Goal: Find specific page/section: Find specific page/section

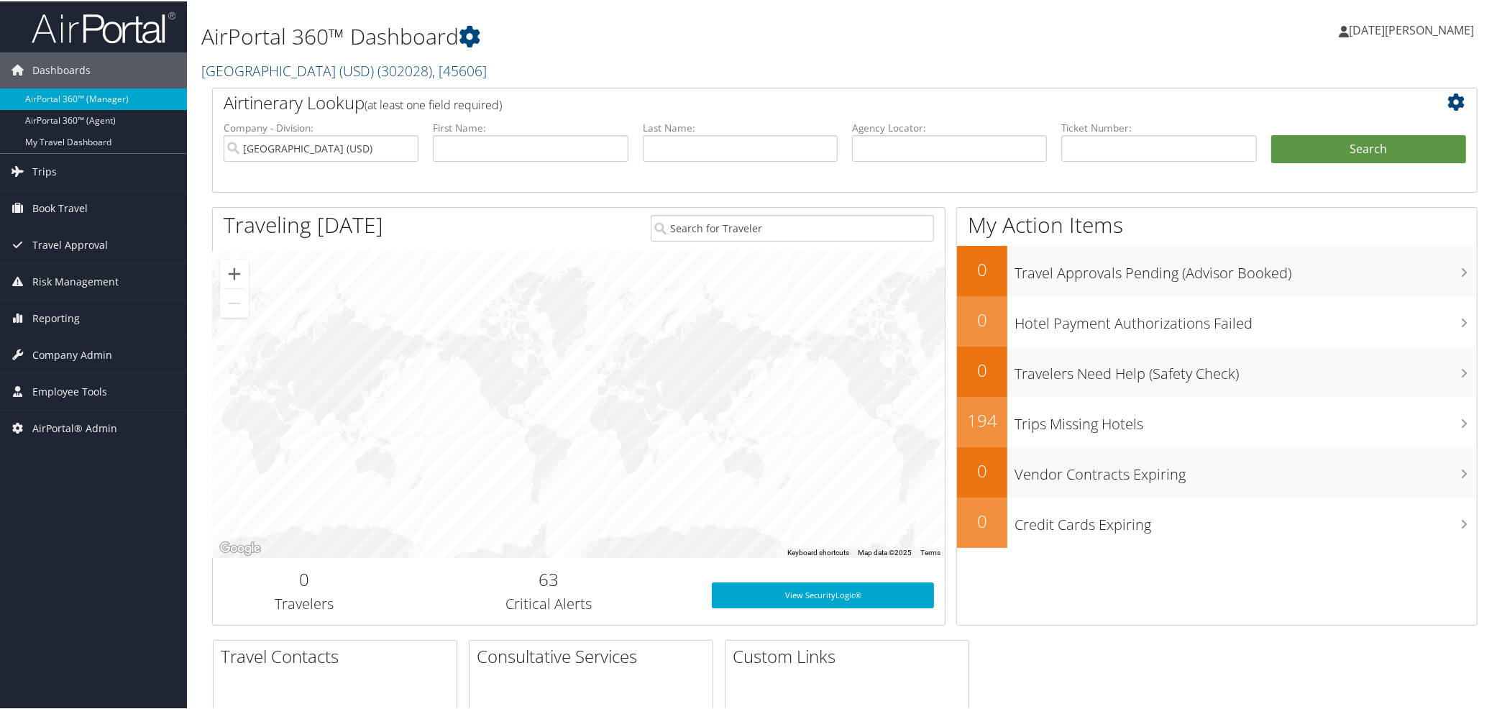
click at [343, 81] on div "AirPortal 360™ Dashboard University of San Diego (USD) ( 302028 ) , [ 45606 ] X…" at bounding box center [630, 46] width 858 height 79
click at [340, 75] on link "University of San Diego (USD) ( 302028 ) , [ 45606 ]" at bounding box center [343, 69] width 285 height 19
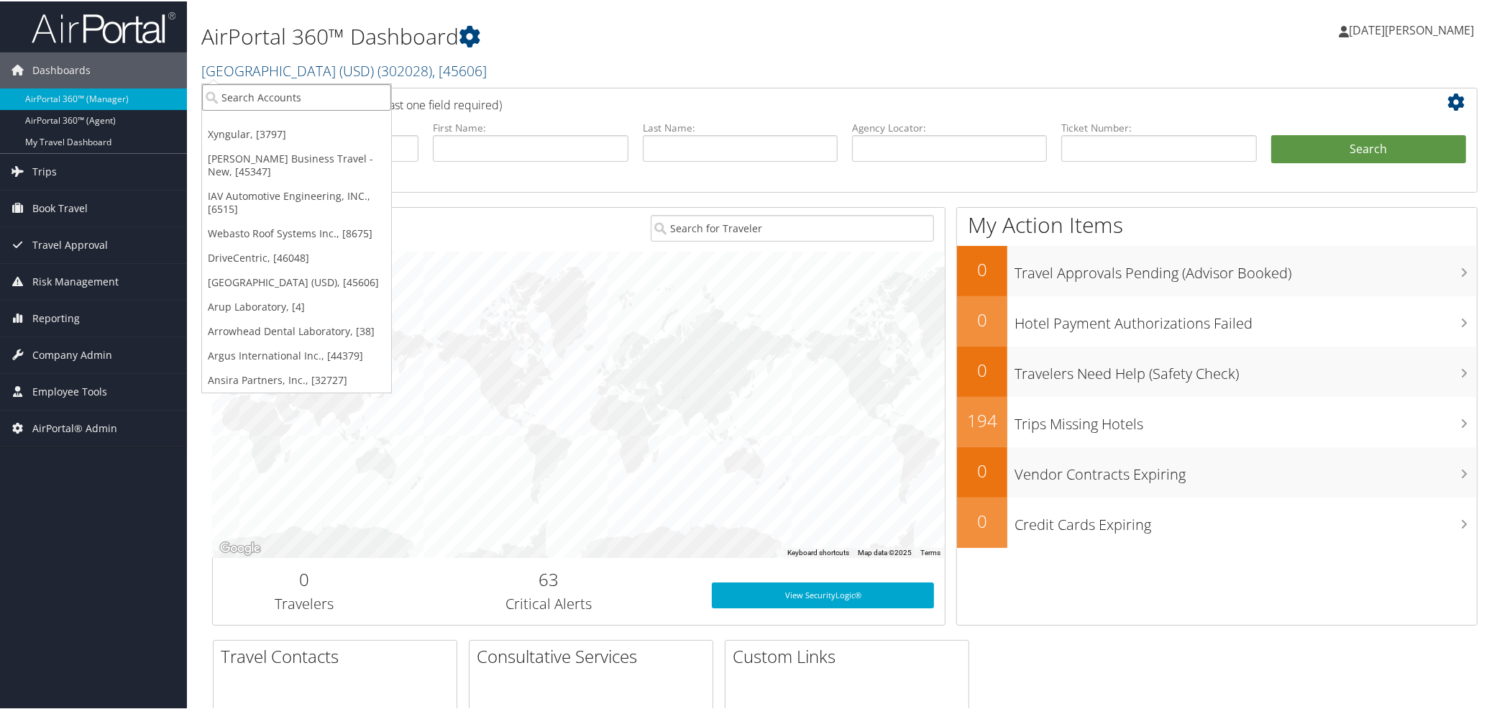
click at [340, 88] on input "search" at bounding box center [296, 96] width 189 height 27
paste input "301773"
type input "301773"
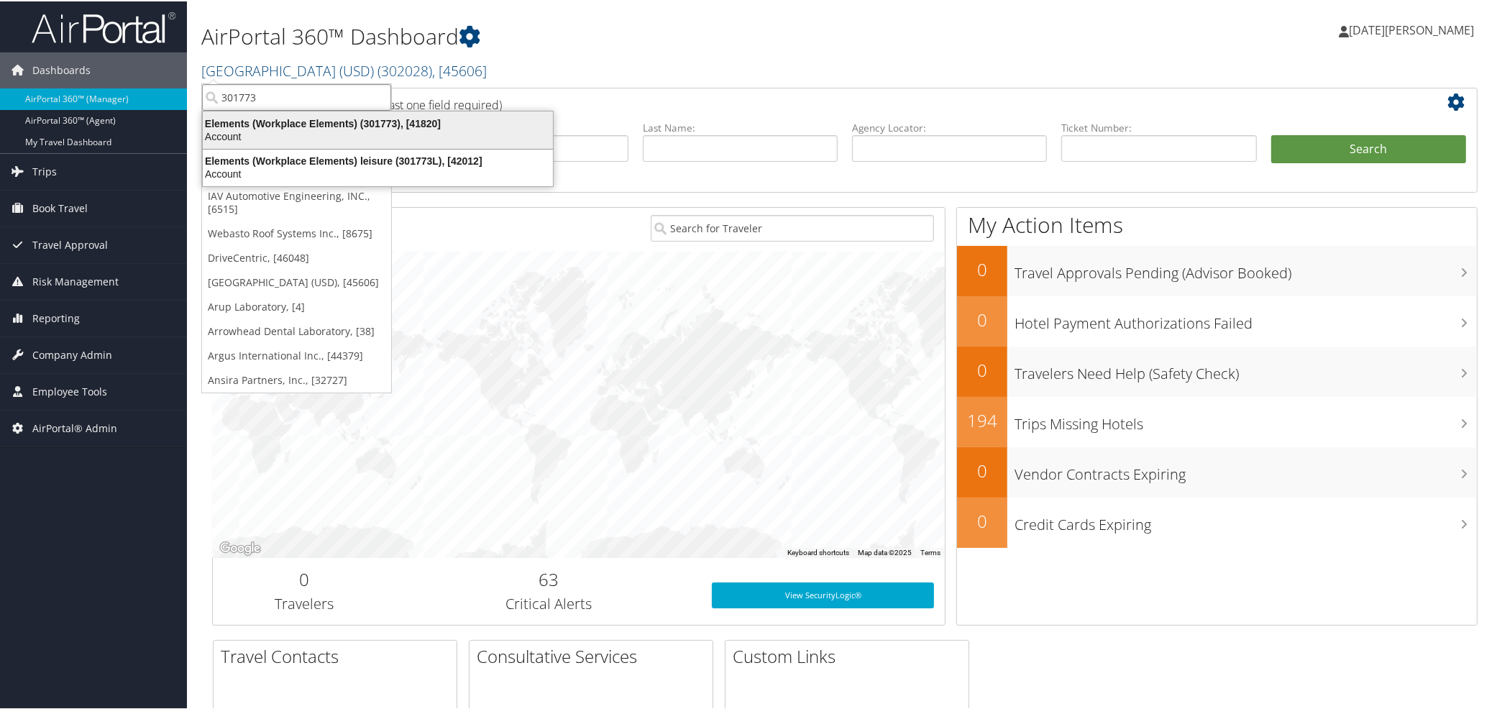
click at [248, 124] on div "Elements (Workplace Elements) (301773), [41820]" at bounding box center [377, 122] width 367 height 13
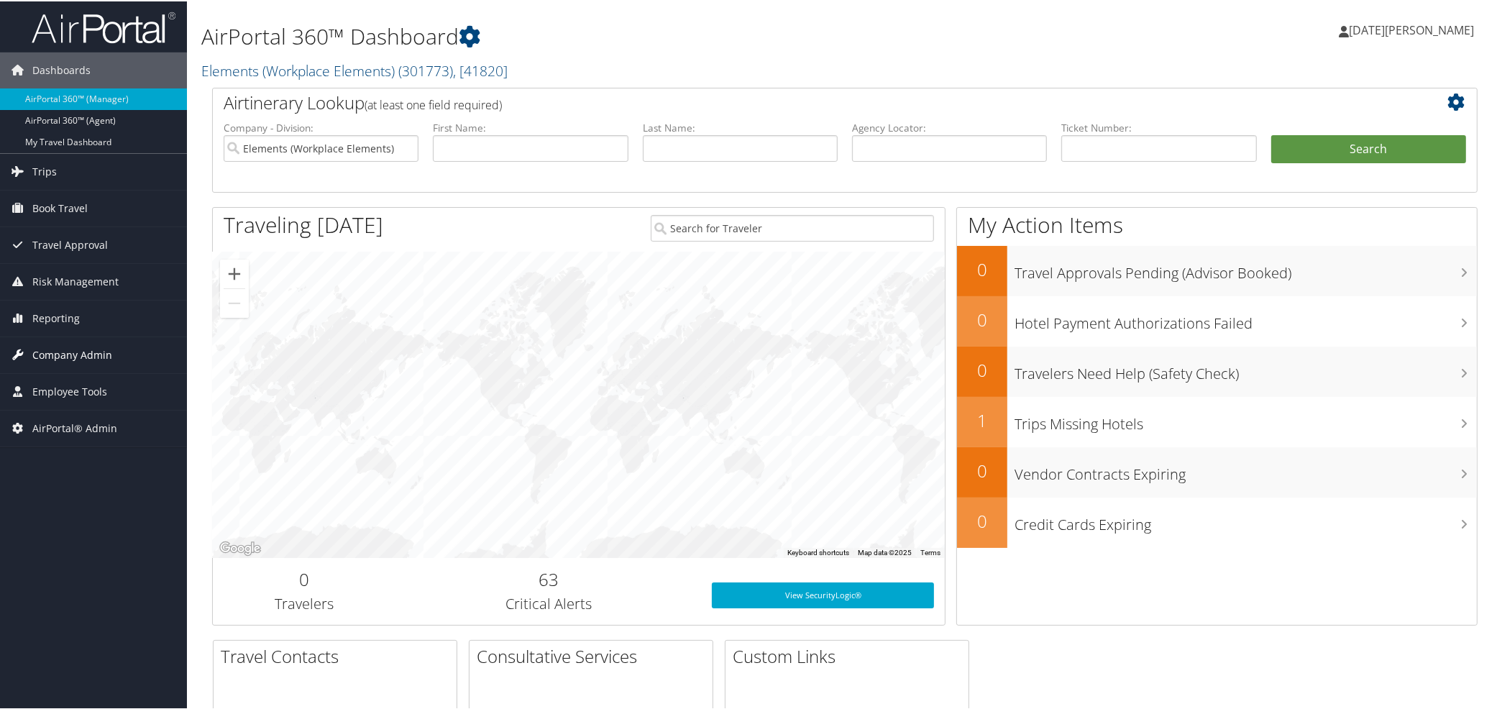
click at [89, 354] on span "Company Admin" at bounding box center [72, 354] width 80 height 36
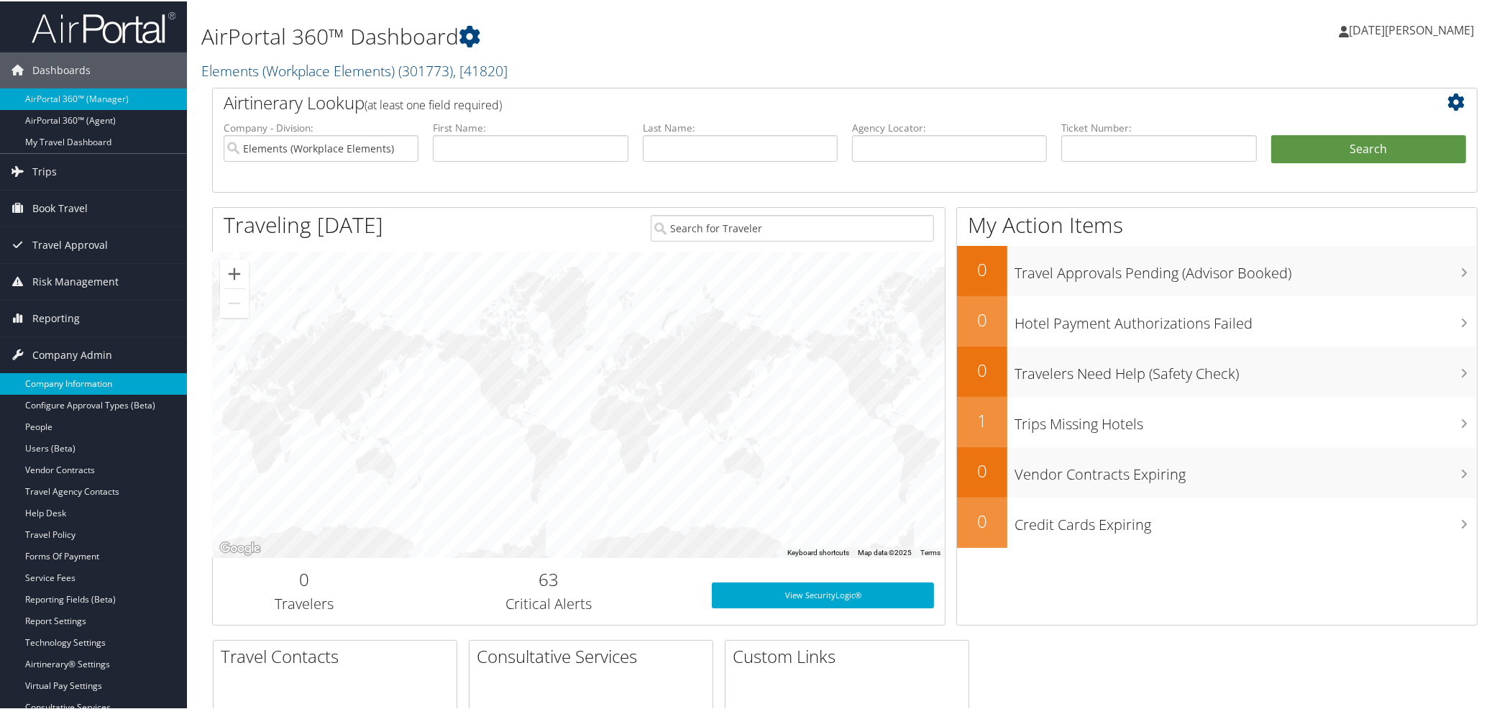
click at [75, 383] on link "Company Information" at bounding box center [93, 383] width 187 height 22
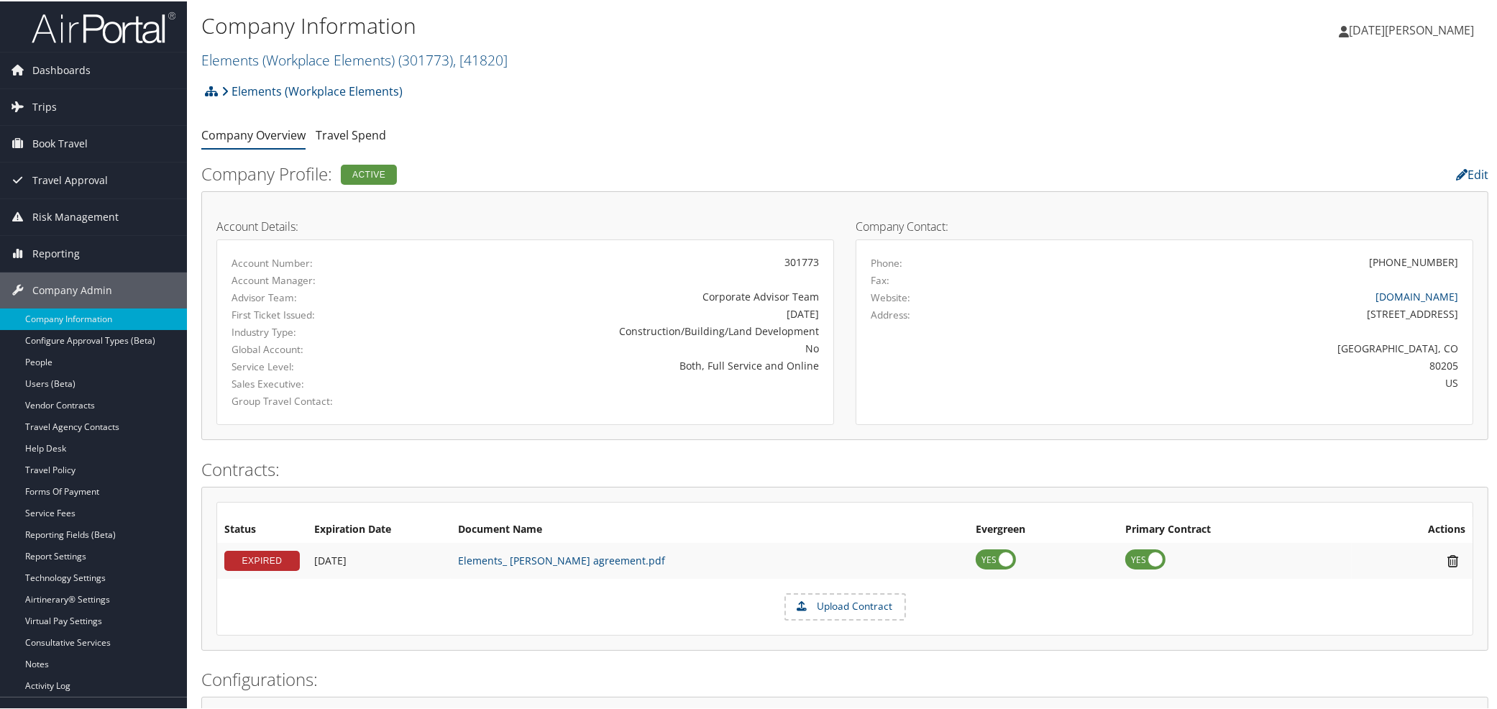
scroll to position [707, 0]
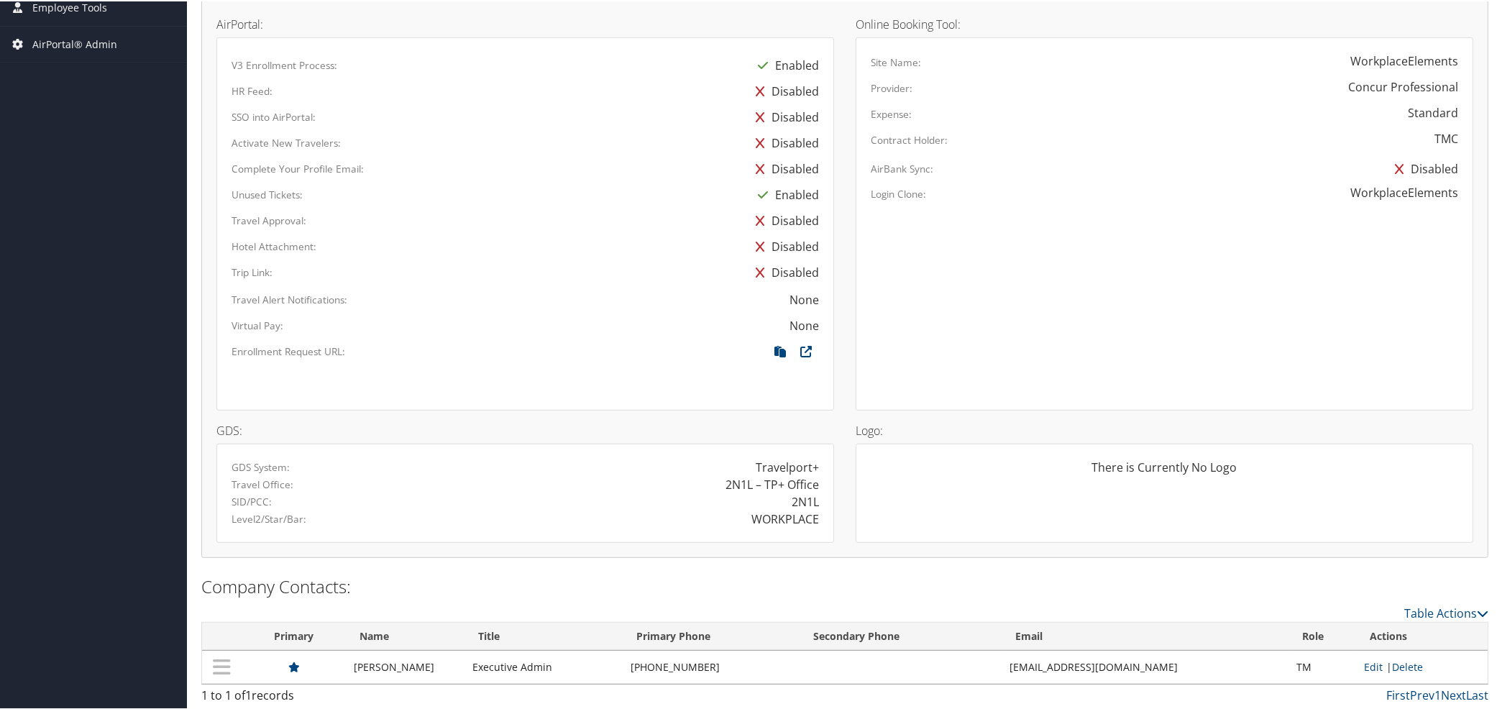
click at [779, 516] on div "WORKPLACE" at bounding box center [785, 517] width 68 height 17
copy div "WORKPLACE"
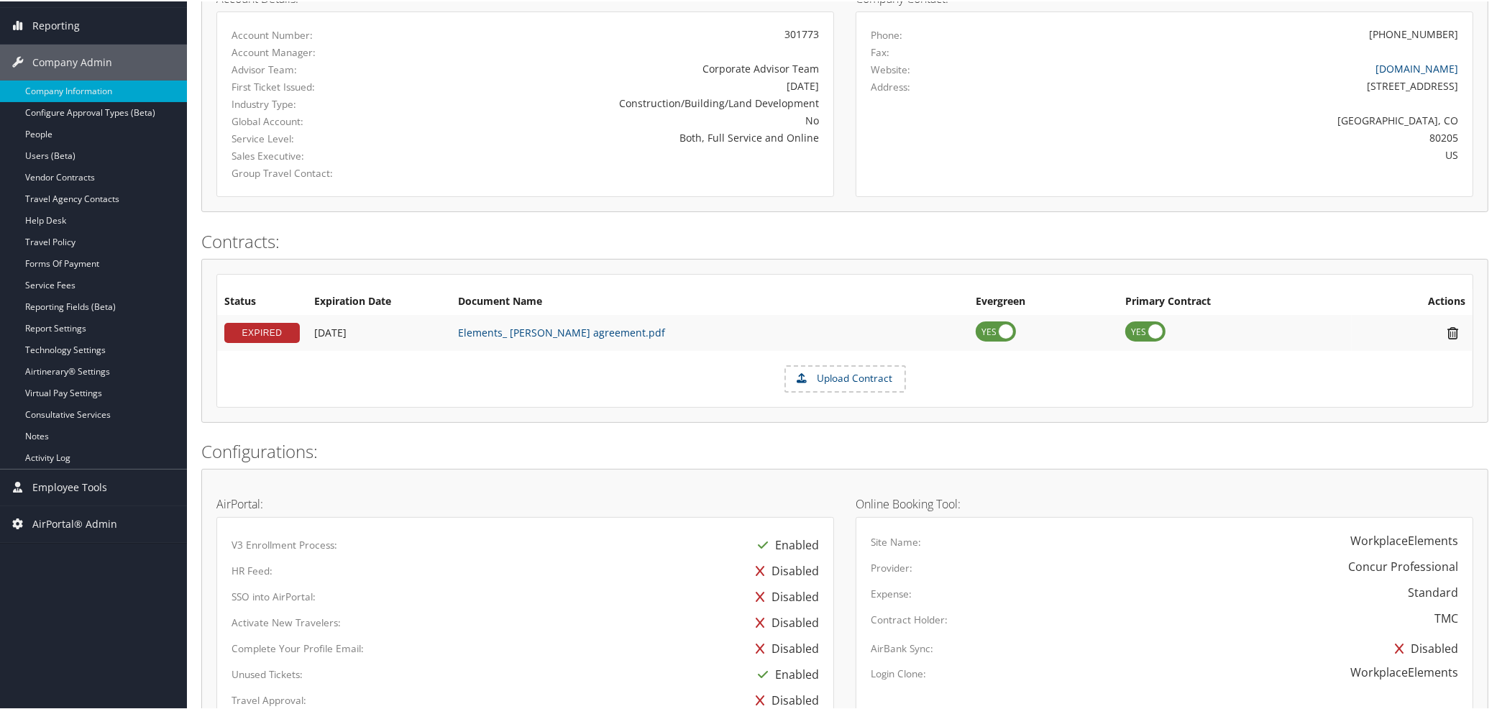
scroll to position [0, 0]
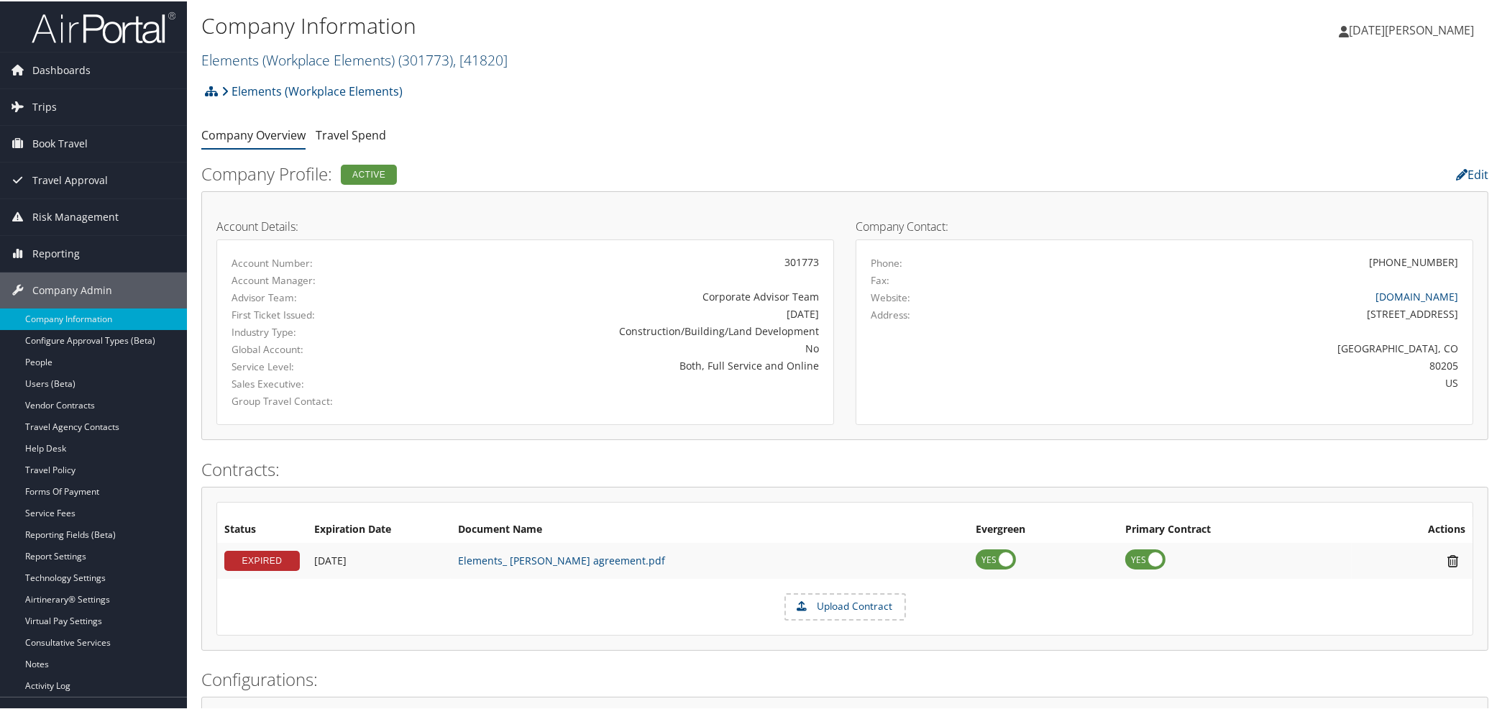
click at [313, 61] on link "Elements (Workplace Elements) ( 301773 ) , [ 41820 ]" at bounding box center [354, 58] width 306 height 19
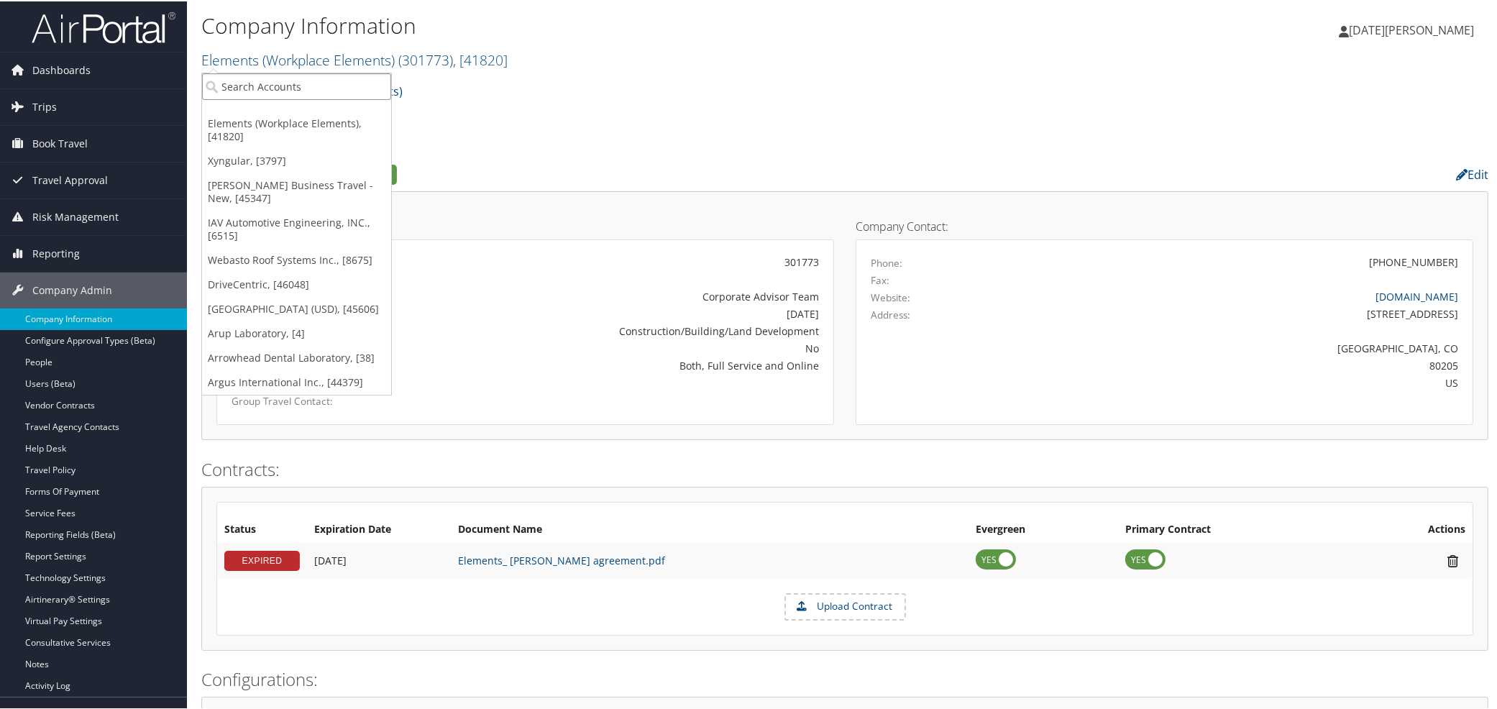
click at [313, 83] on input "search" at bounding box center [296, 85] width 189 height 27
paste input "Medical SOlutions"
type input "Medical SOlutions"
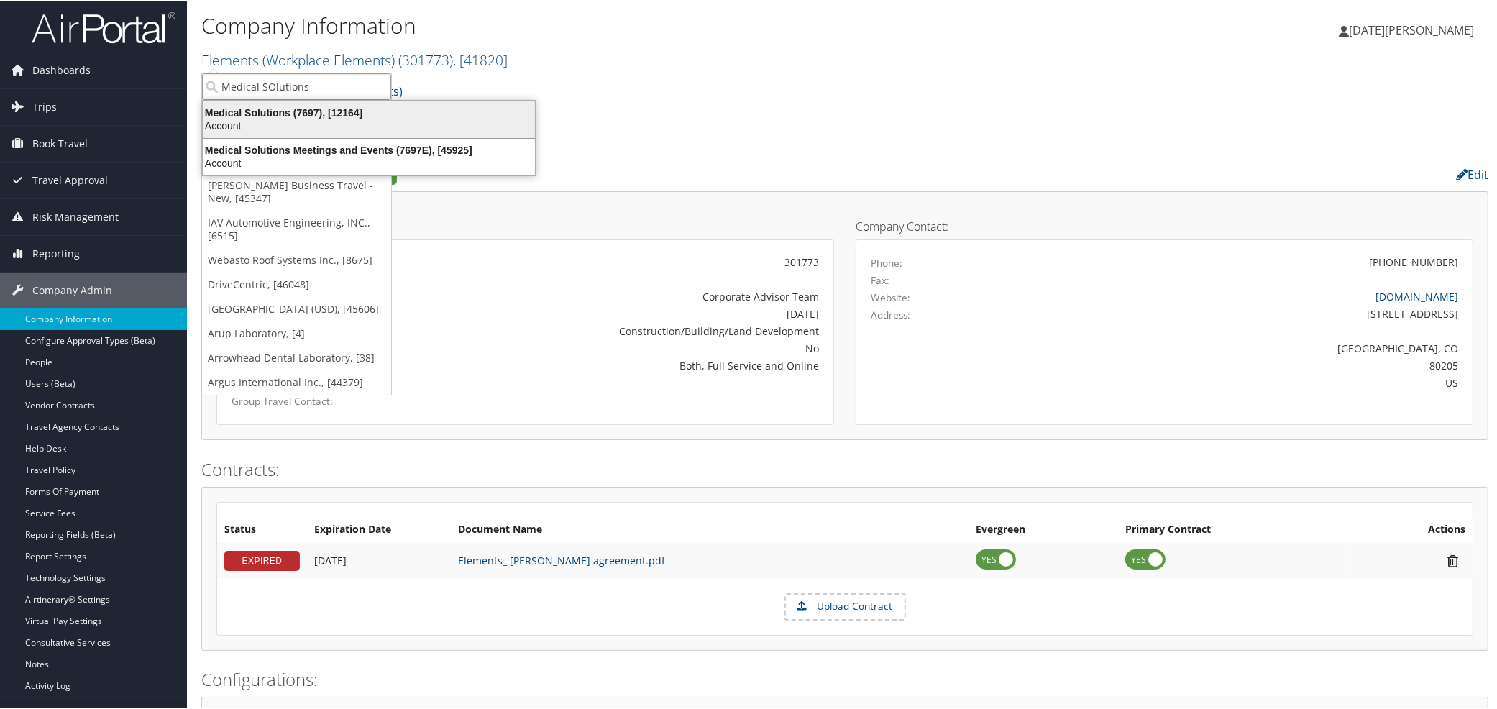
click at [268, 115] on div "Medical Solutions (7697), [12164]" at bounding box center [368, 111] width 349 height 13
